Goal: Communication & Community: Ask a question

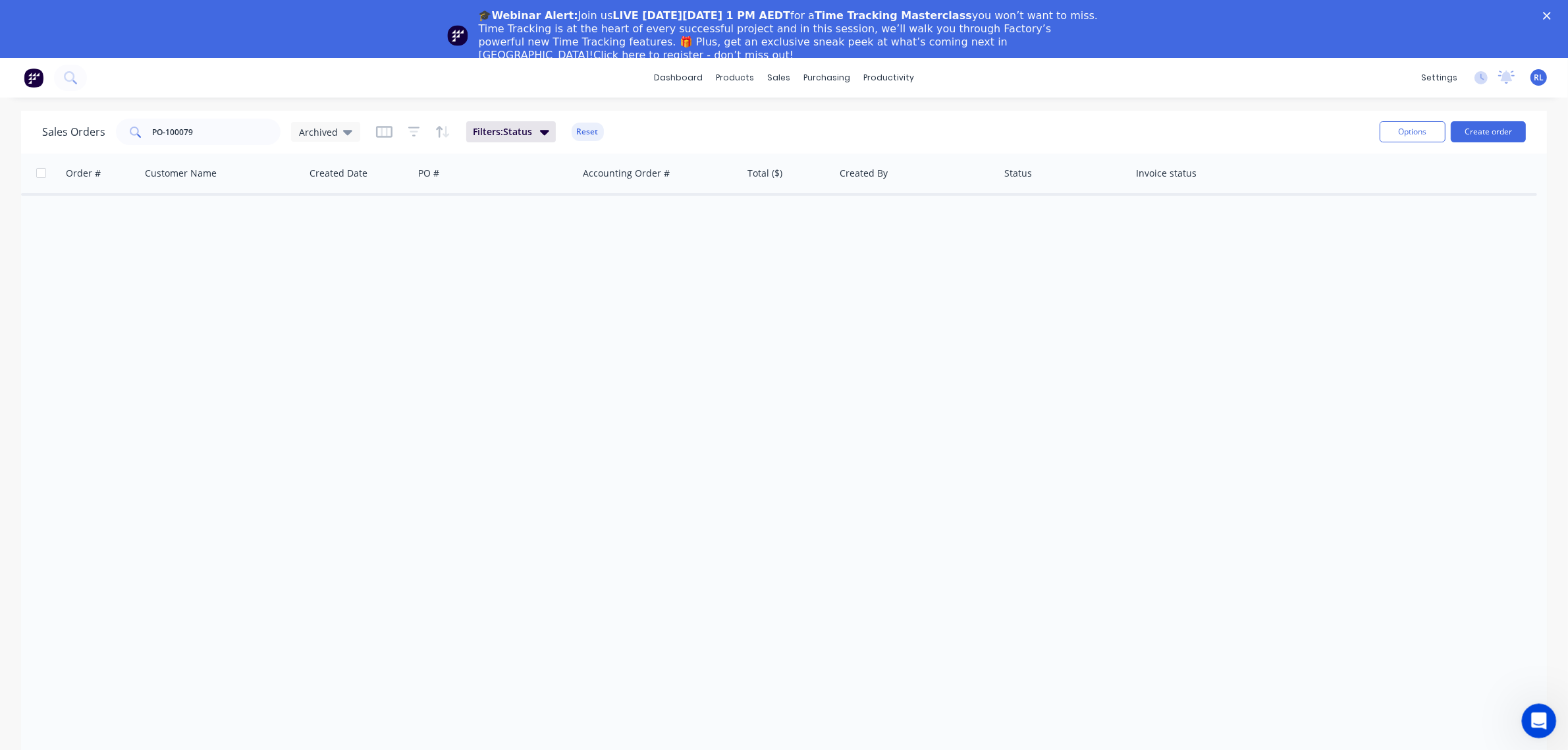
click at [1539, 719] on icon "Open Intercom Messenger" at bounding box center [1537, 718] width 9 height 10
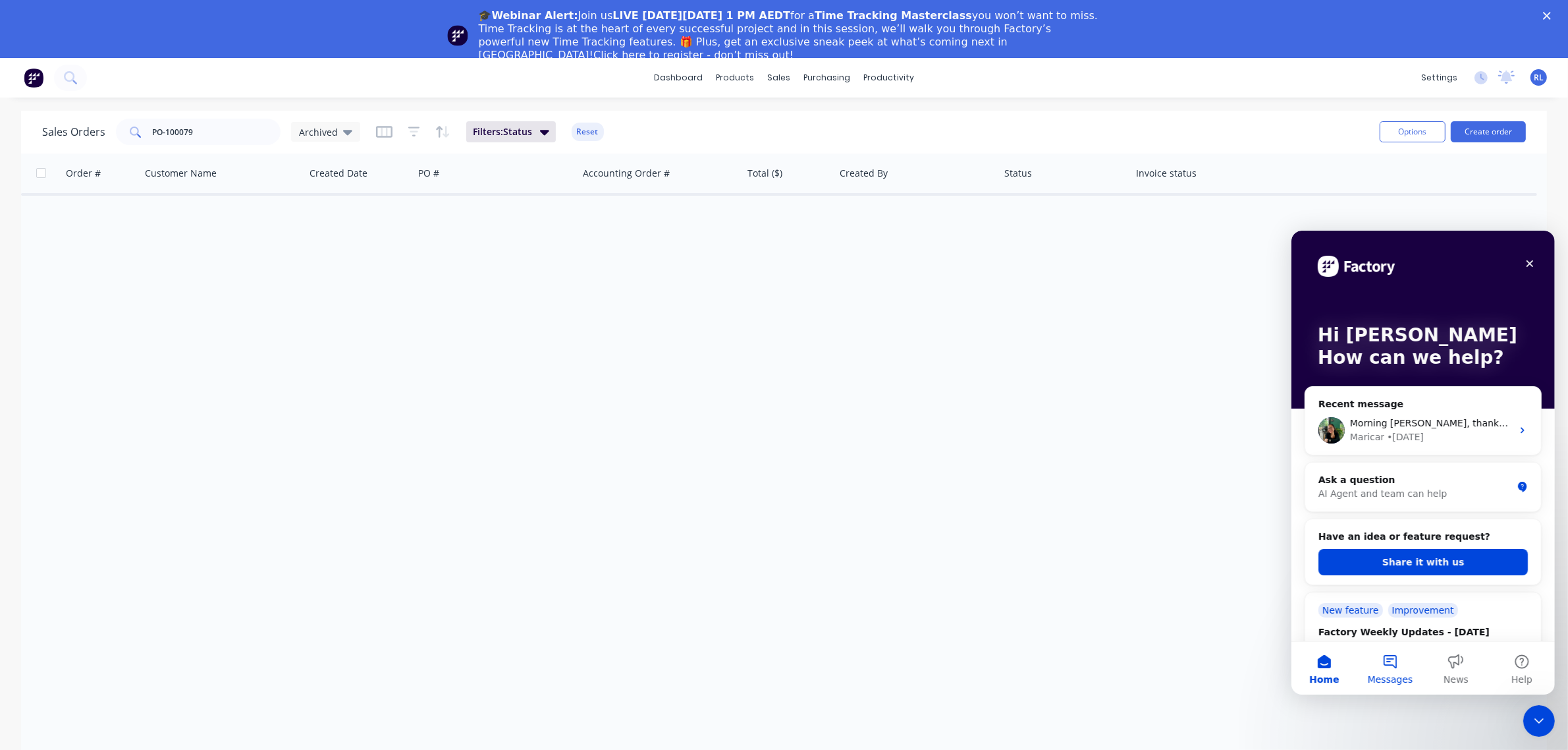
click at [1390, 669] on button "Messages" at bounding box center [1390, 667] width 66 height 52
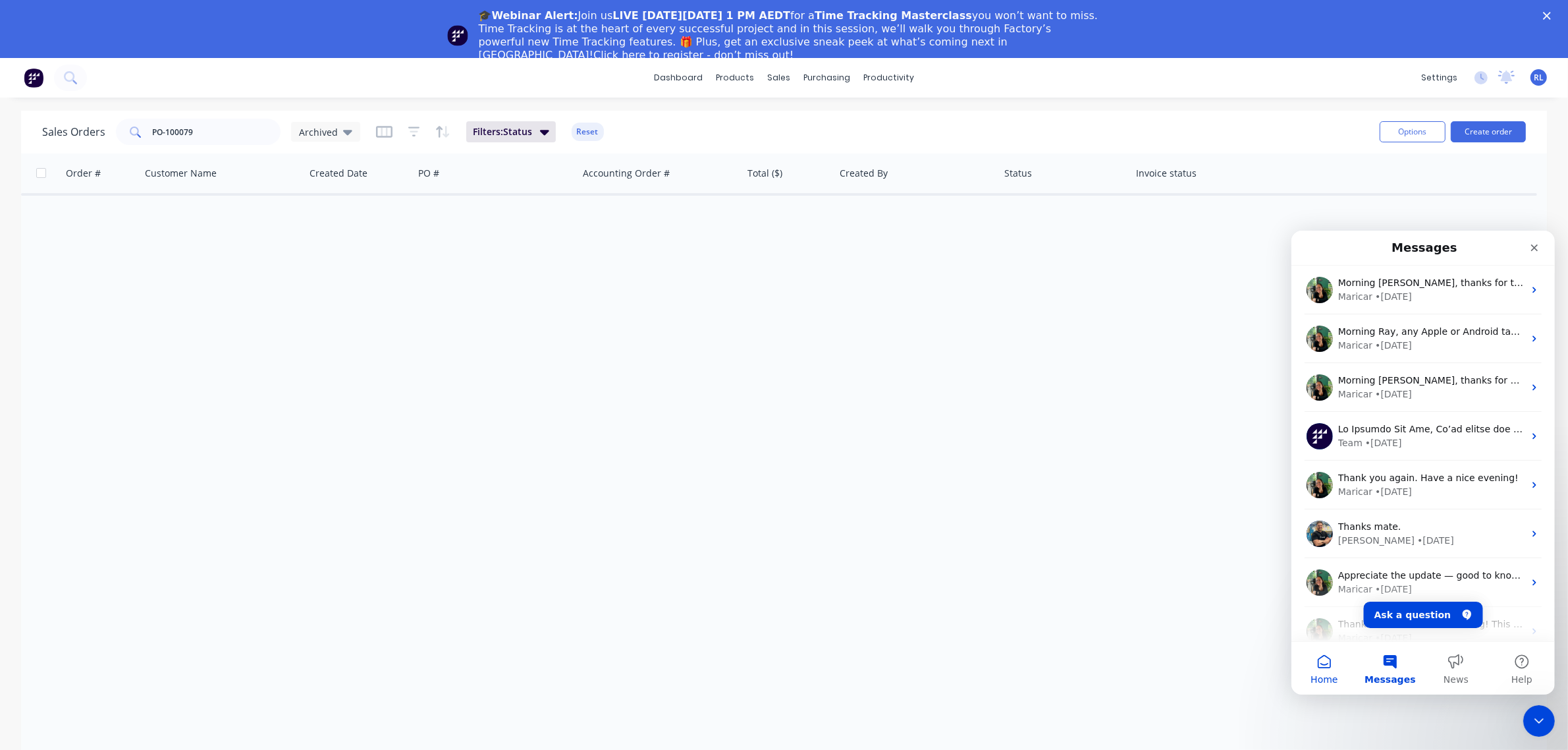
click at [1322, 668] on button "Home" at bounding box center [1324, 667] width 66 height 52
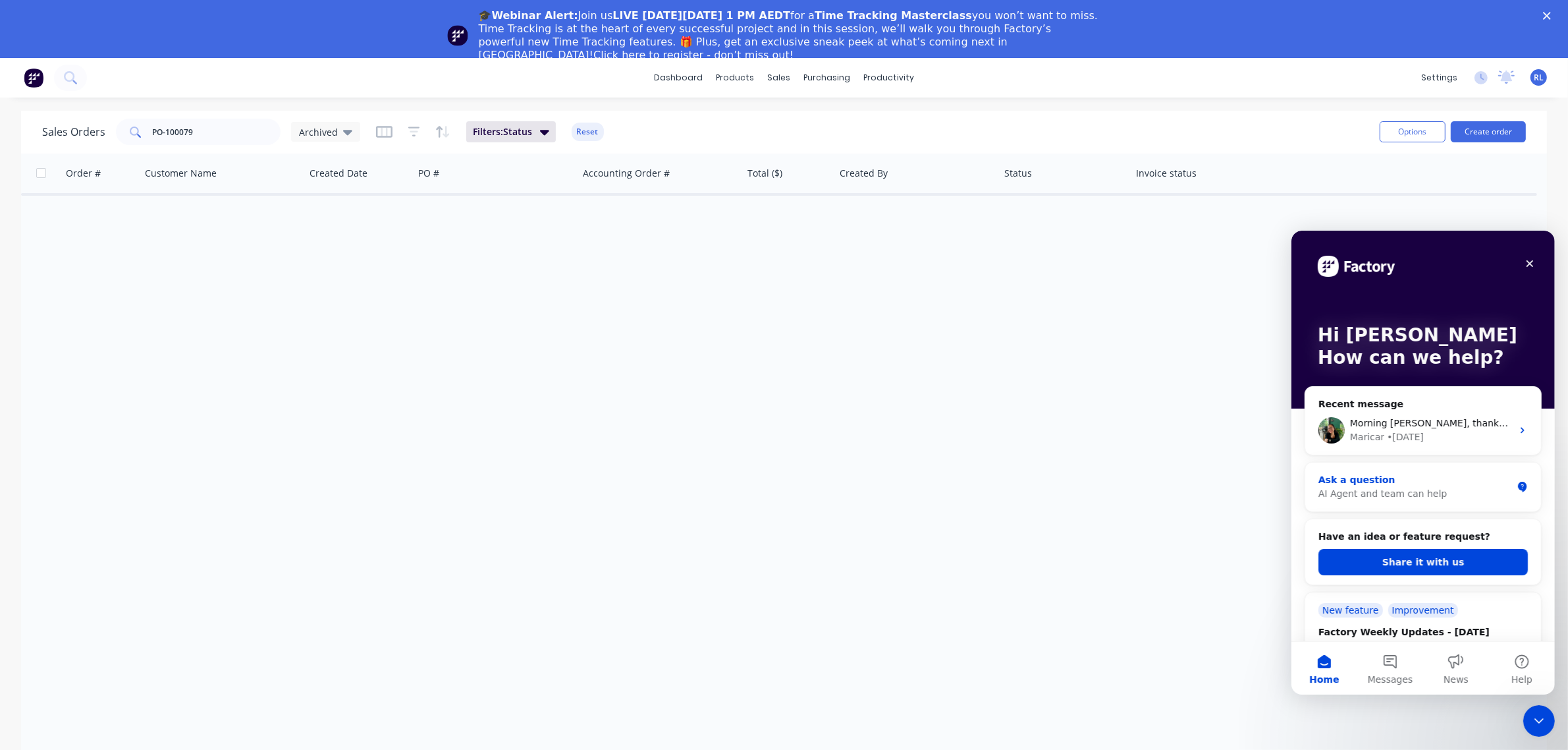
click at [1409, 474] on div "Ask a question" at bounding box center [1414, 479] width 194 height 14
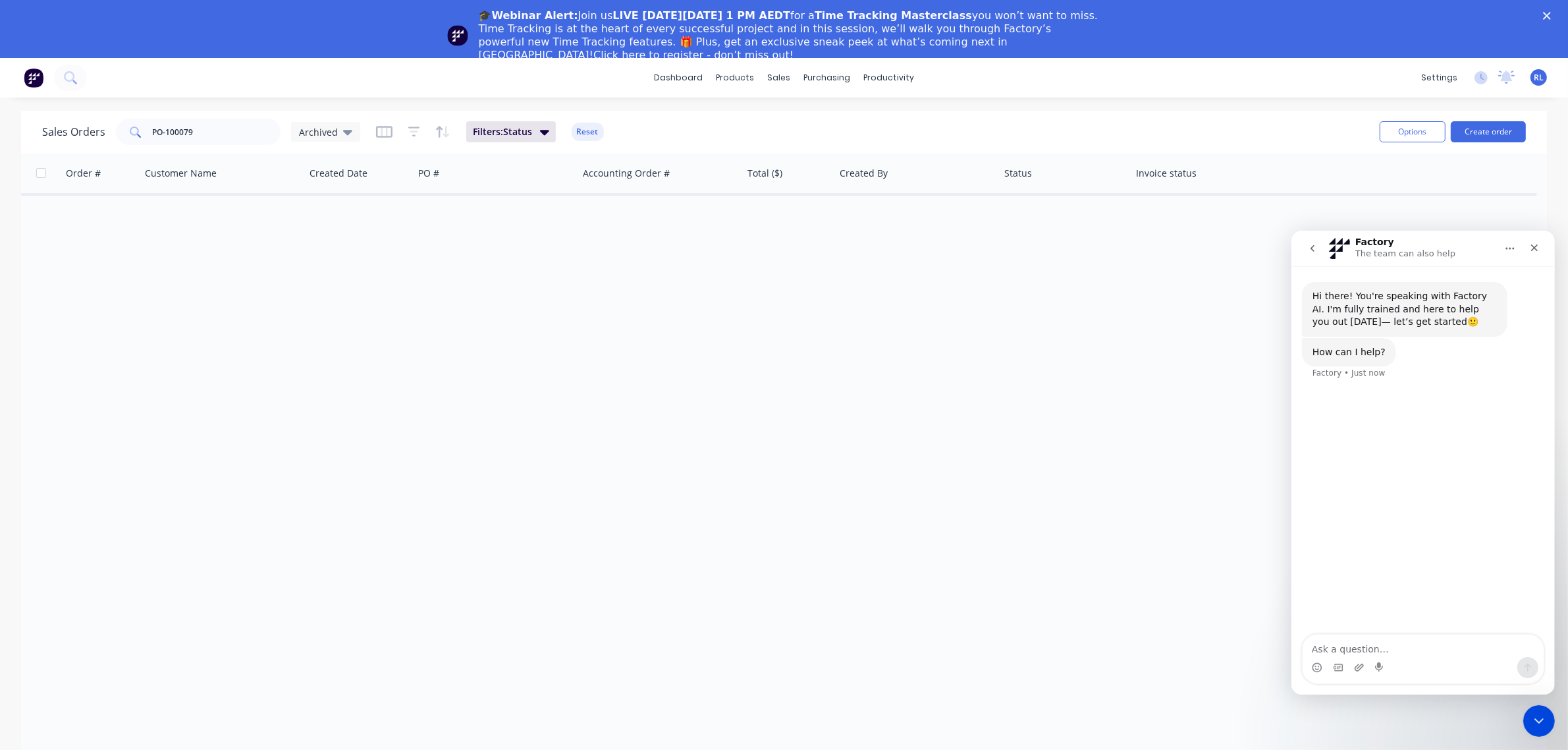
click at [1374, 645] on textarea "Ask a question…" at bounding box center [1422, 645] width 241 height 22
click at [1487, 632] on textarea "Can't seem to load PDFs using the iOS app. We can browse through jobs" at bounding box center [1422, 638] width 241 height 35
type textarea "Can't seem to load PDFs using the iOS app - We can browse through jobs but PDFs…"
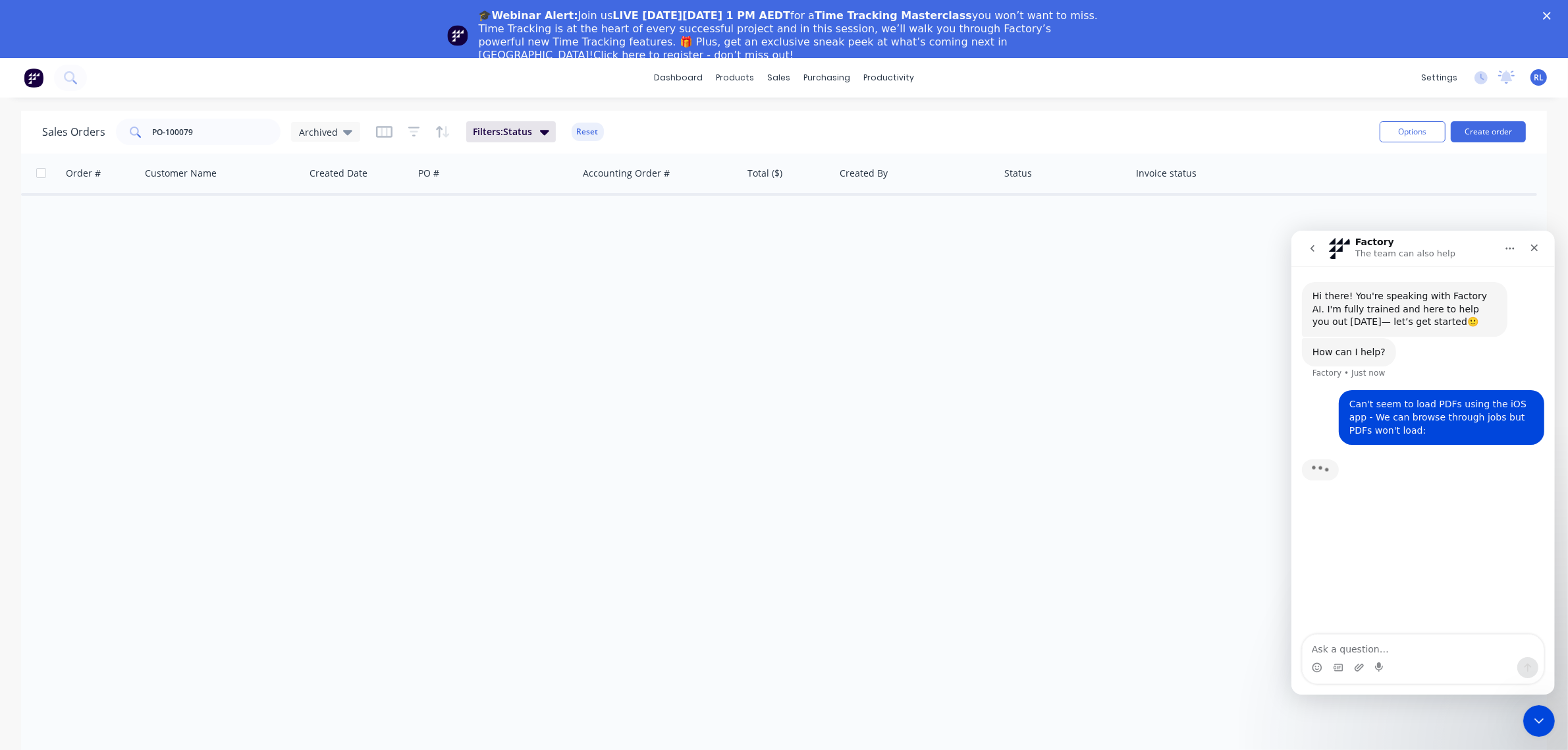
click at [1354, 644] on textarea "Ask a question…" at bounding box center [1422, 645] width 241 height 22
click at [1319, 632] on textarea "Message…" at bounding box center [1422, 638] width 241 height 35
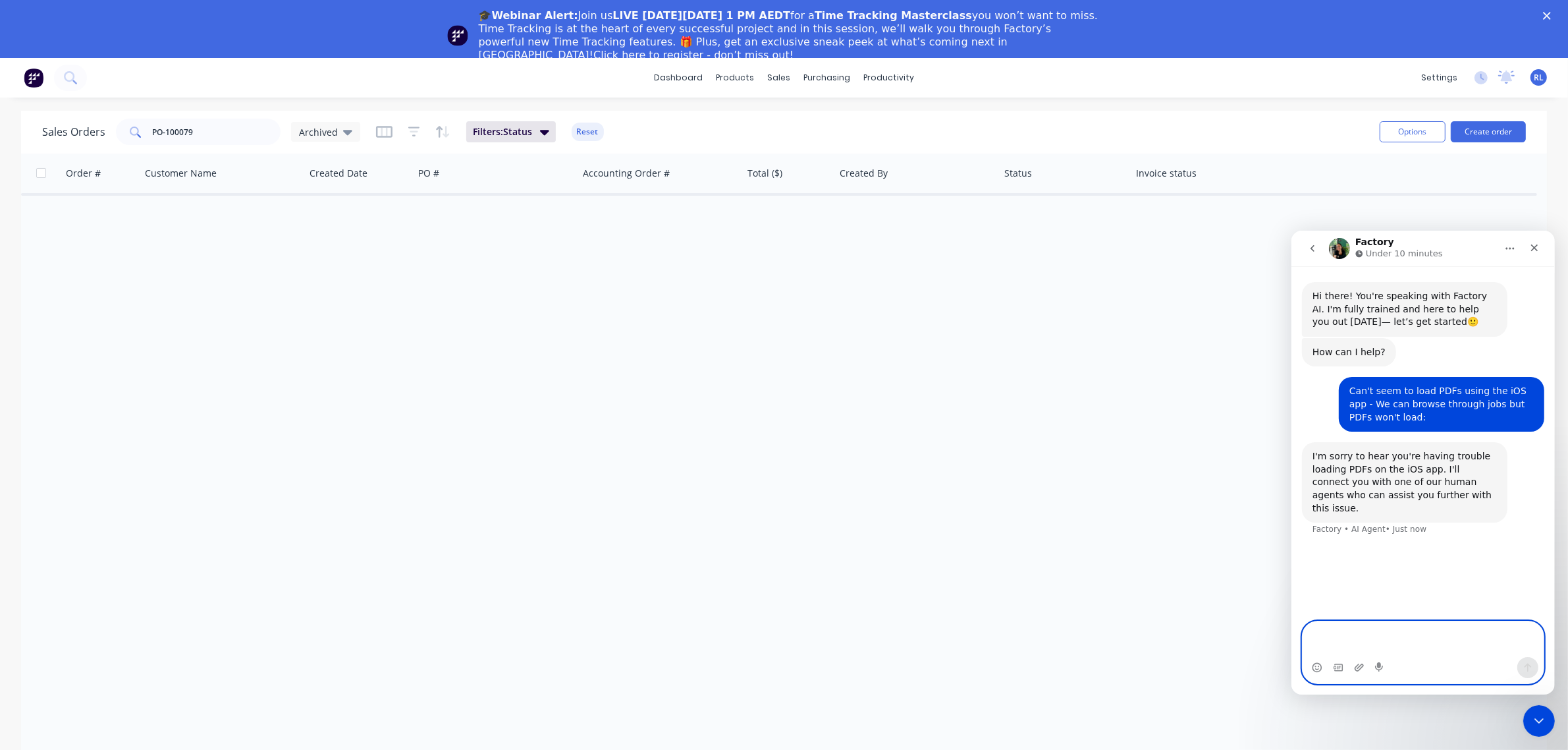
click at [1380, 641] on textarea "Message…" at bounding box center [1422, 638] width 241 height 35
click at [1420, 360] on div "How can I help? Factory • Just now" at bounding box center [1422, 357] width 243 height 39
click at [1358, 641] on textarea "Message…" at bounding box center [1422, 638] width 241 height 35
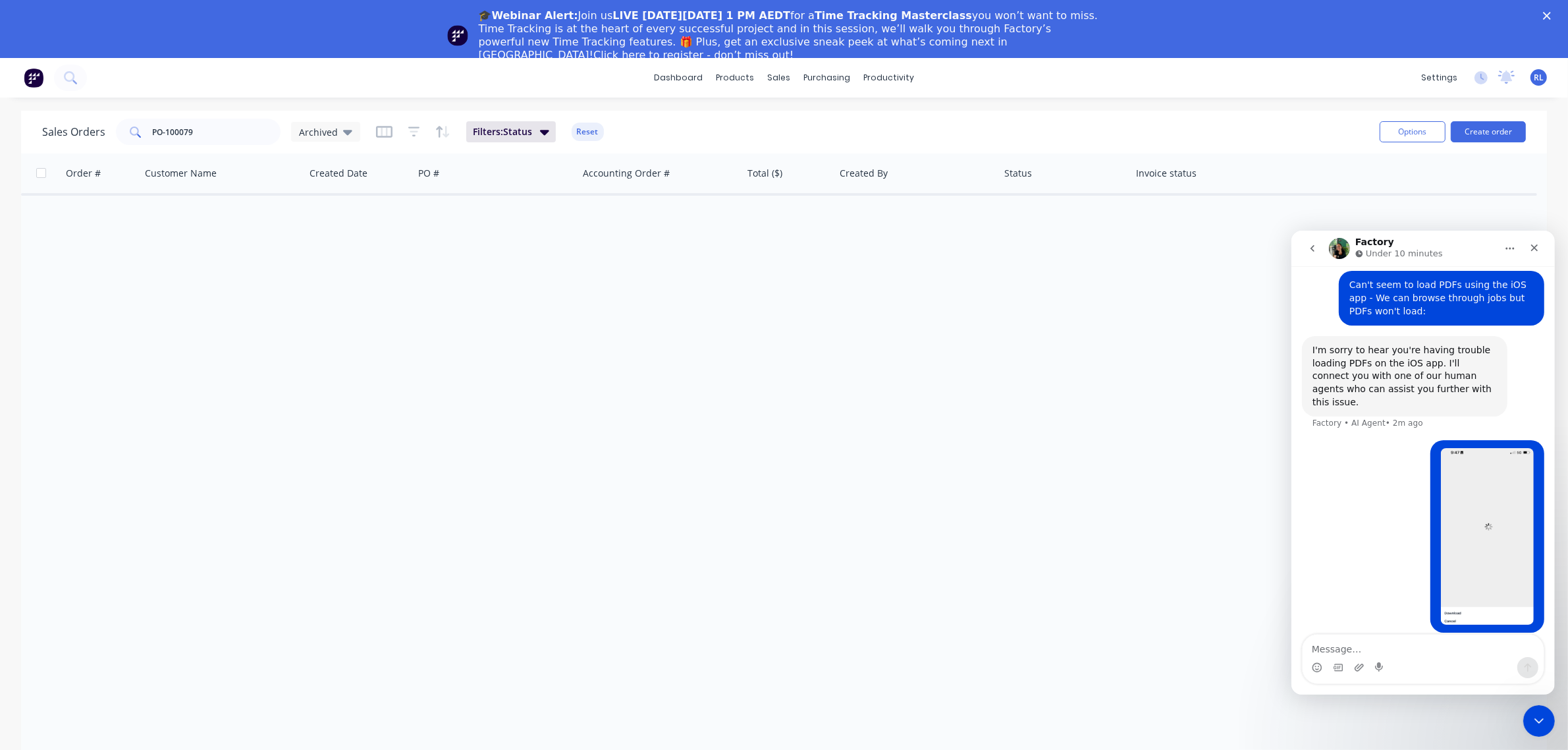
drag, startPoint x: 308, startPoint y: 503, endPoint x: 624, endPoint y: 382, distance: 338.4
click at [313, 499] on div "Order # Customer Name Created Date PO # Accounting Order # Total ($) Created By…" at bounding box center [784, 452] width 1526 height 598
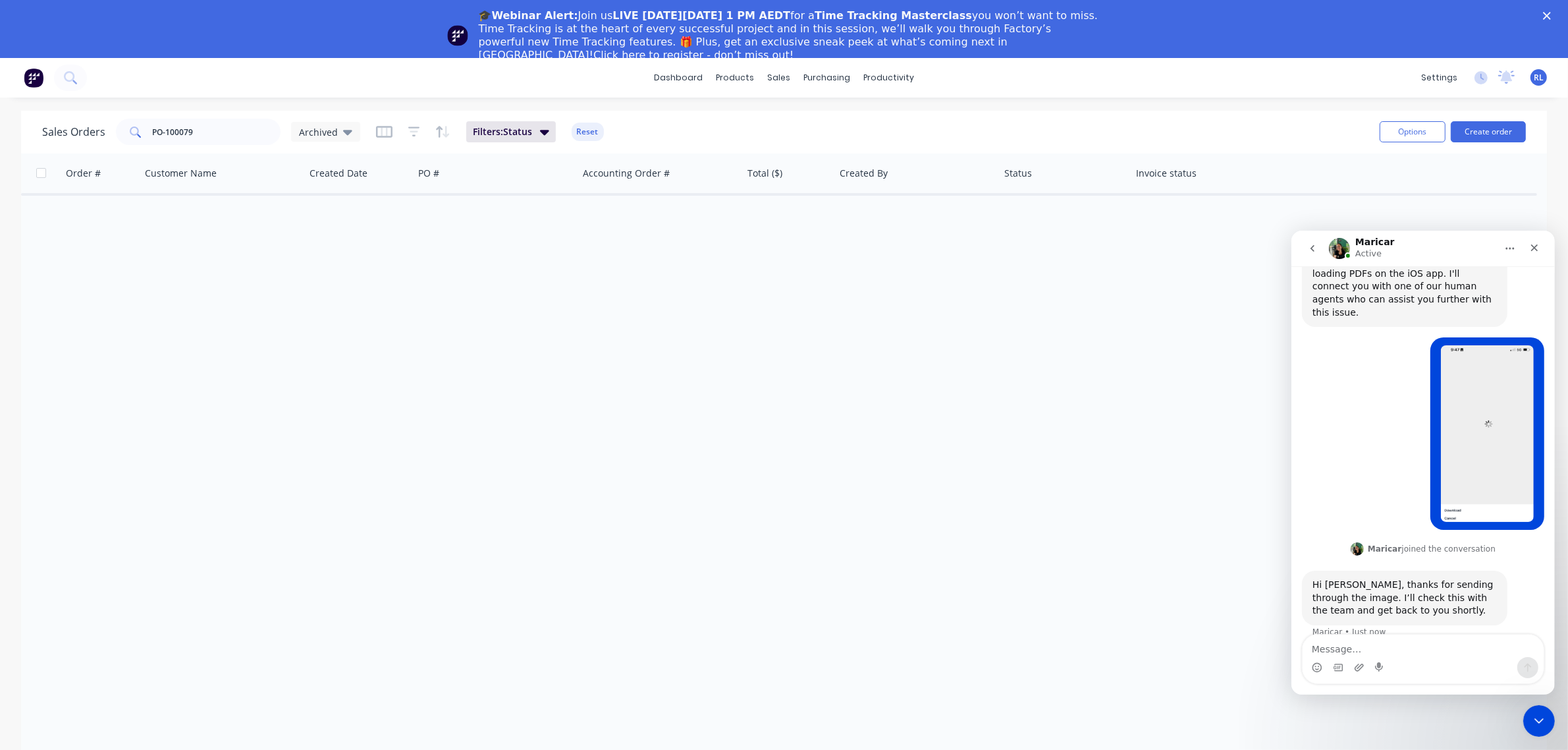
scroll to position [201, 0]
